Goal: Transaction & Acquisition: Purchase product/service

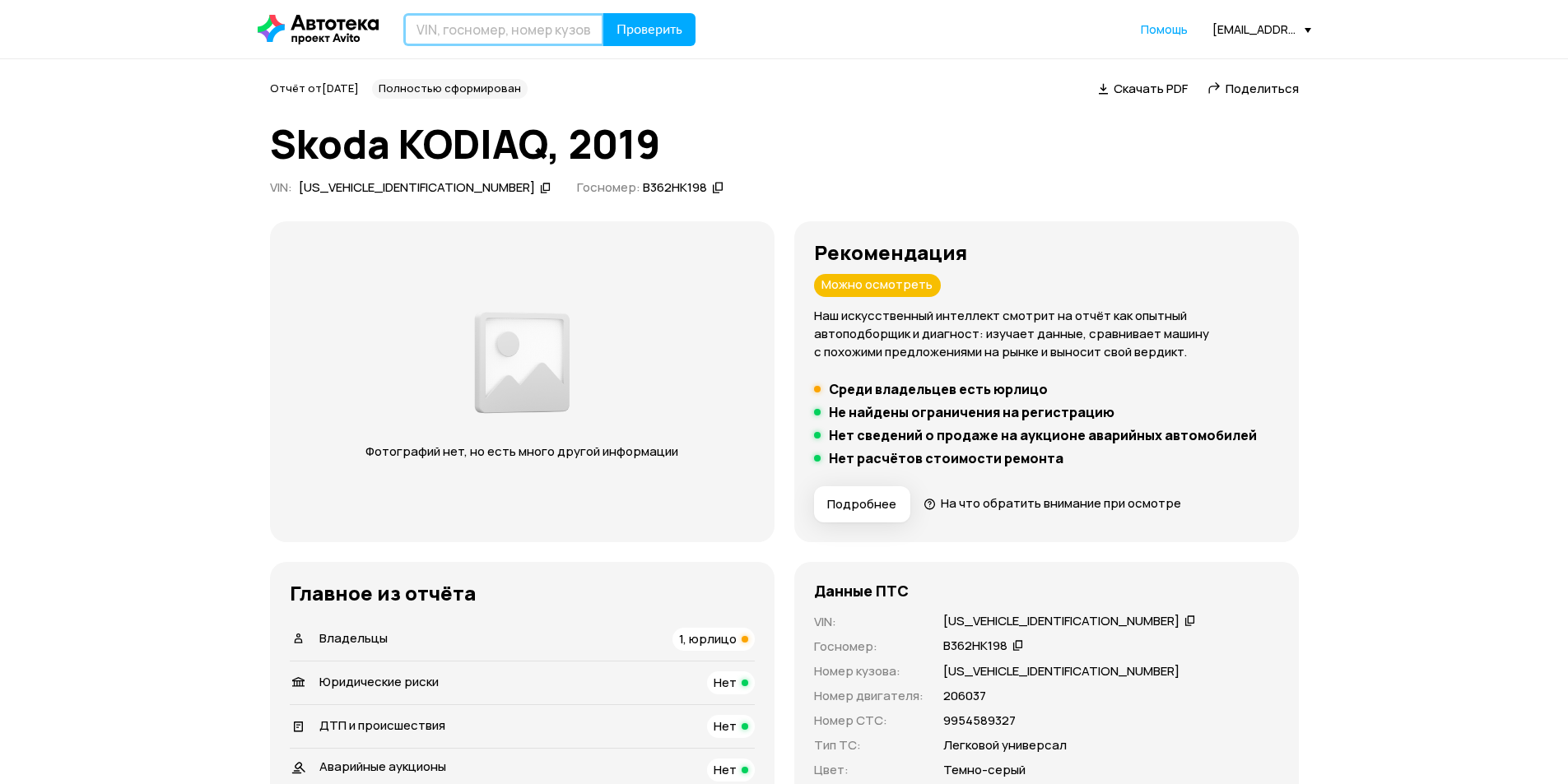
click at [480, 35] on input "text" at bounding box center [503, 30] width 201 height 33
type input "Е318ОТ147"
click at [642, 32] on span "Проверить" at bounding box center [649, 30] width 66 height 14
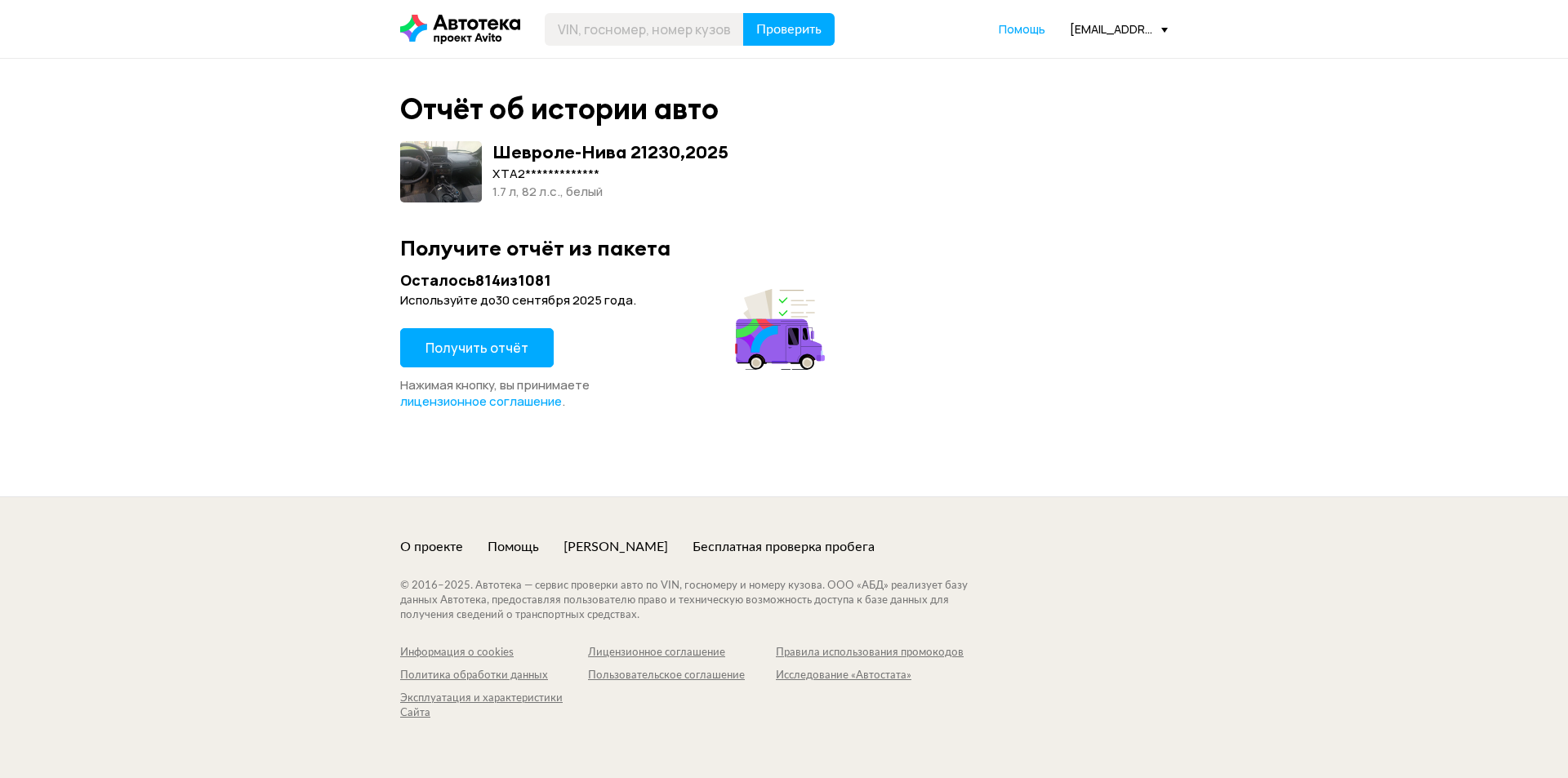
click at [474, 349] on span "Получить отчёт" at bounding box center [476, 347] width 103 height 18
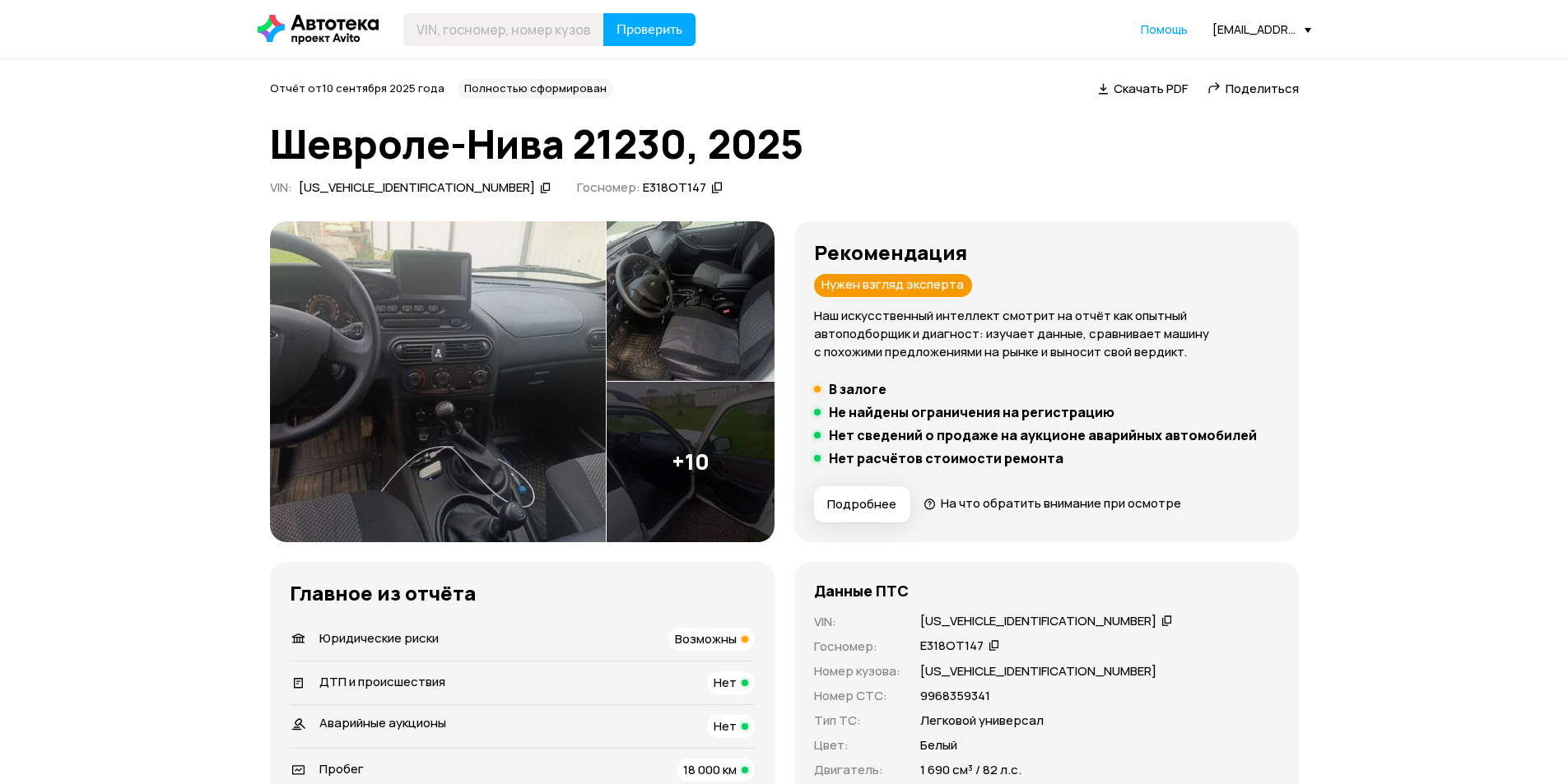
click at [960, 615] on div "[US_VEHICLE_IDENTIFICATION_NUMBER]" at bounding box center [1038, 622] width 236 height 17
copy div "[US_VEHICLE_IDENTIFICATION_NUMBER]"
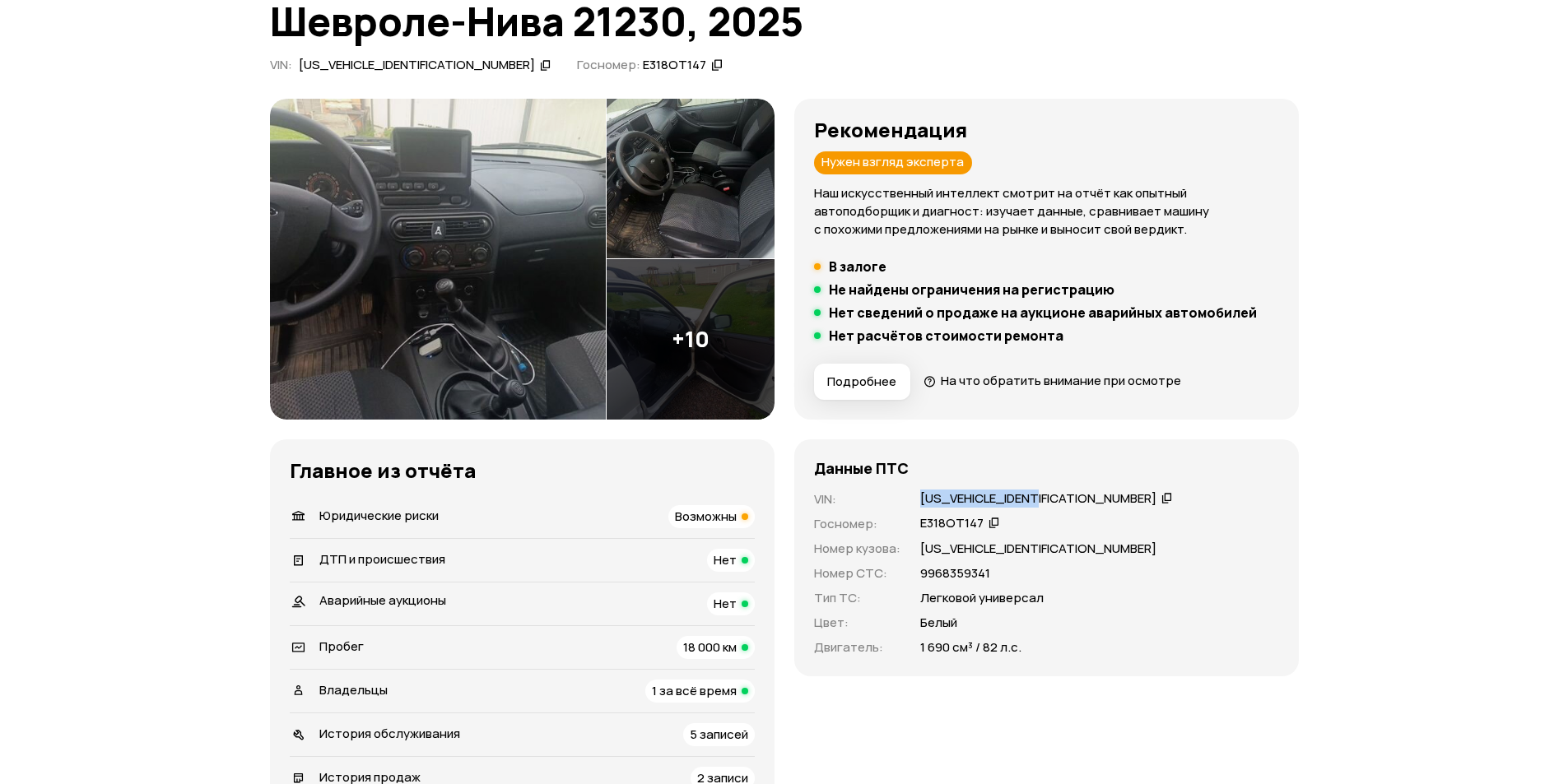
scroll to position [329, 0]
